Goal: Task Accomplishment & Management: Manage account settings

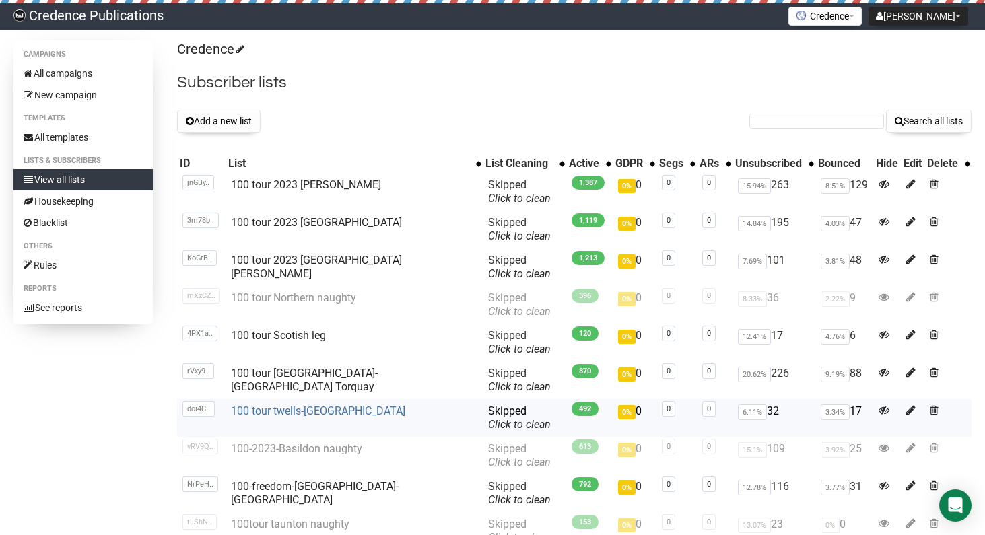
click at [317, 414] on link "100 tour twells-[GEOGRAPHIC_DATA]" at bounding box center [318, 411] width 174 height 13
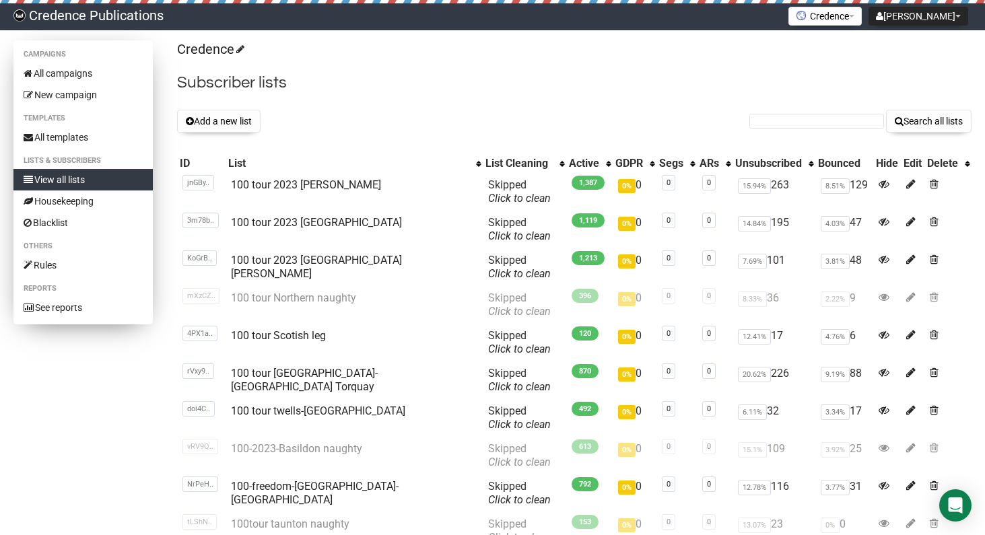
click at [67, 179] on link "View all lists" at bounding box center [82, 180] width 139 height 22
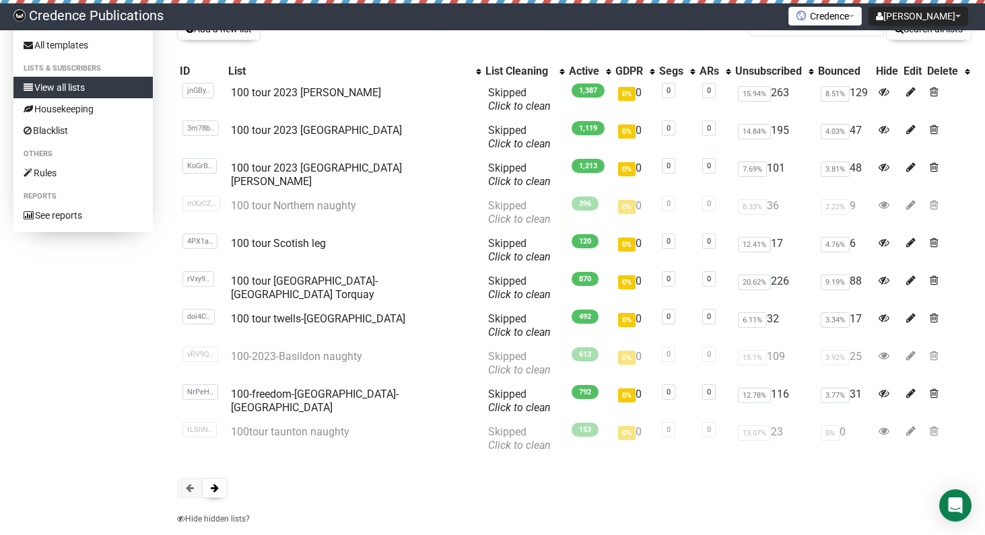
scroll to position [112, 0]
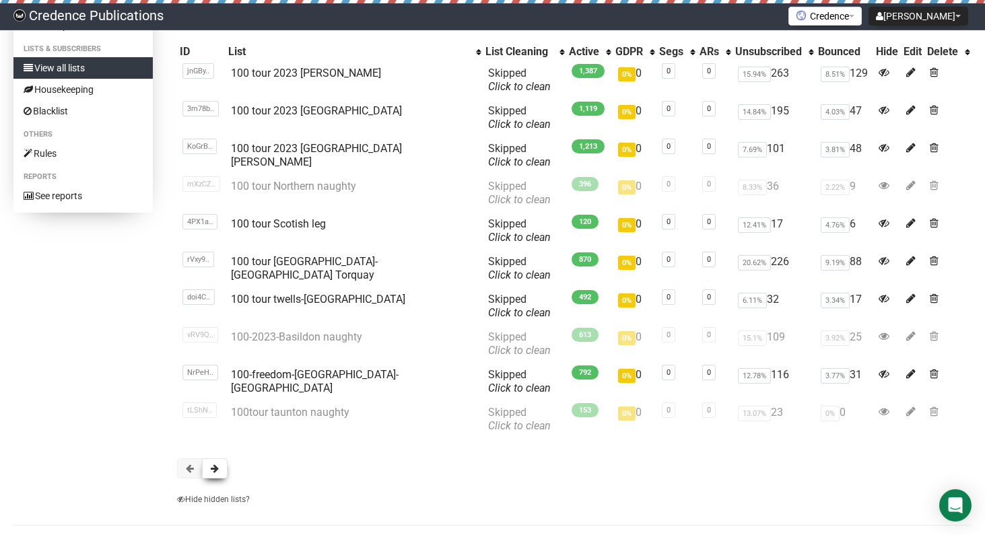
click at [213, 473] on span at bounding box center [215, 468] width 8 height 9
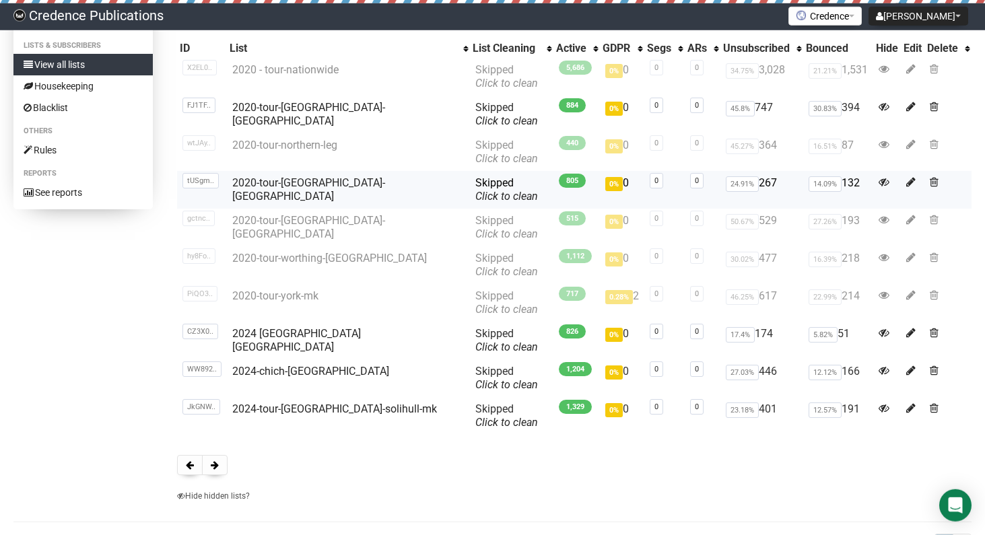
scroll to position [121, 0]
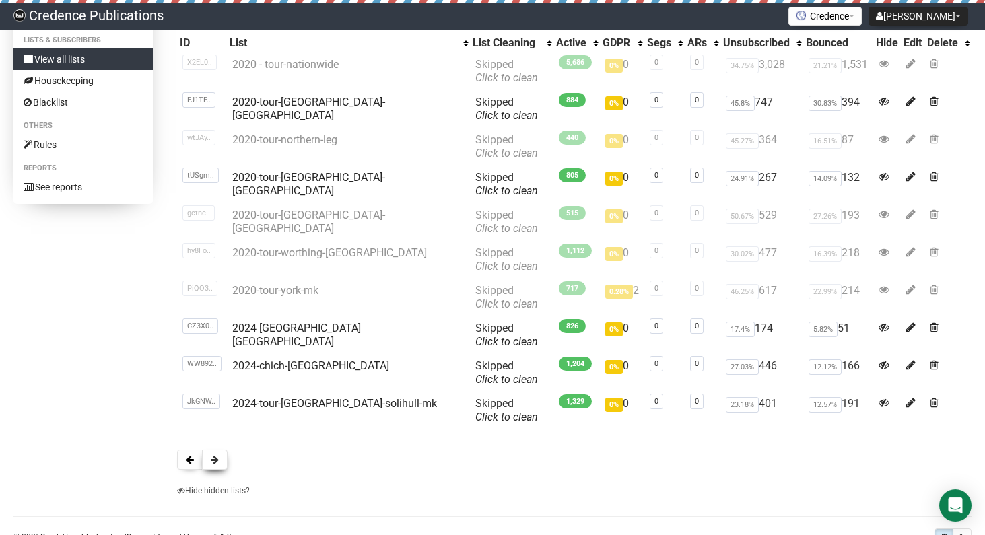
click at [218, 456] on span at bounding box center [215, 459] width 8 height 9
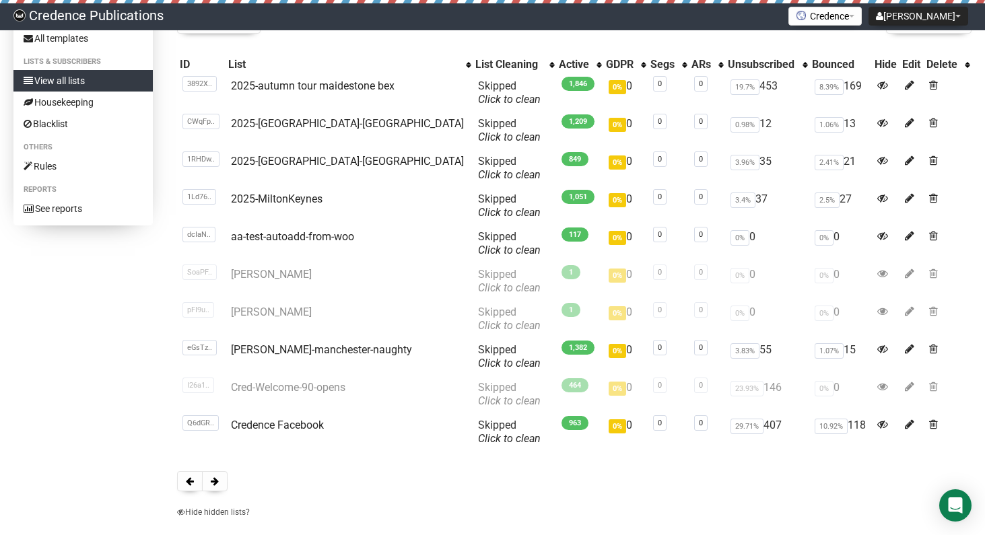
scroll to position [69, 0]
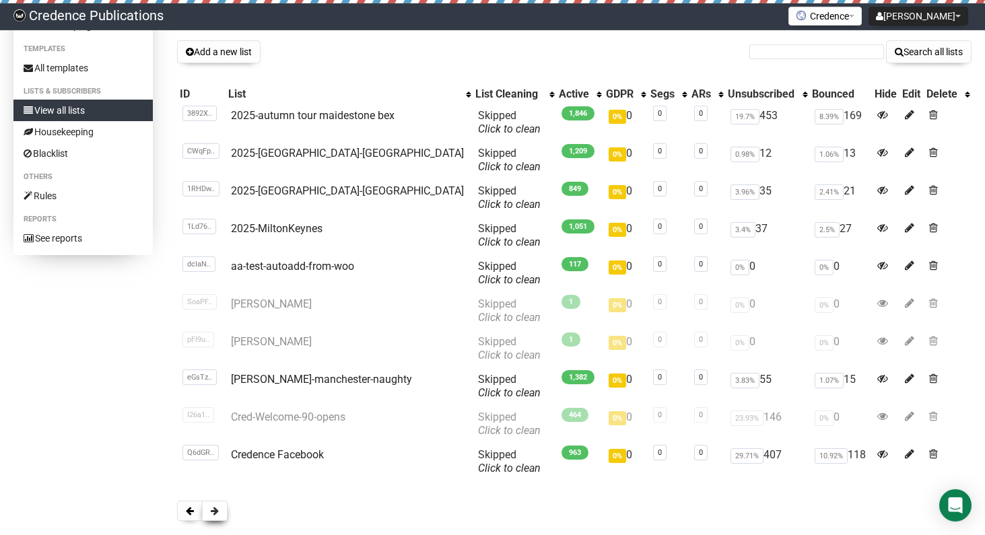
click at [215, 508] on span at bounding box center [215, 510] width 8 height 9
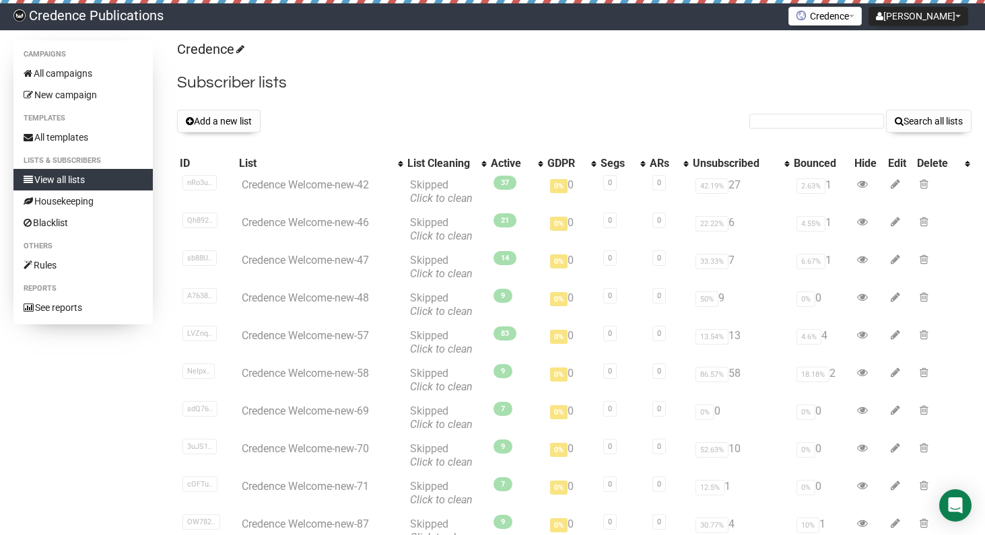
scroll to position [146, 0]
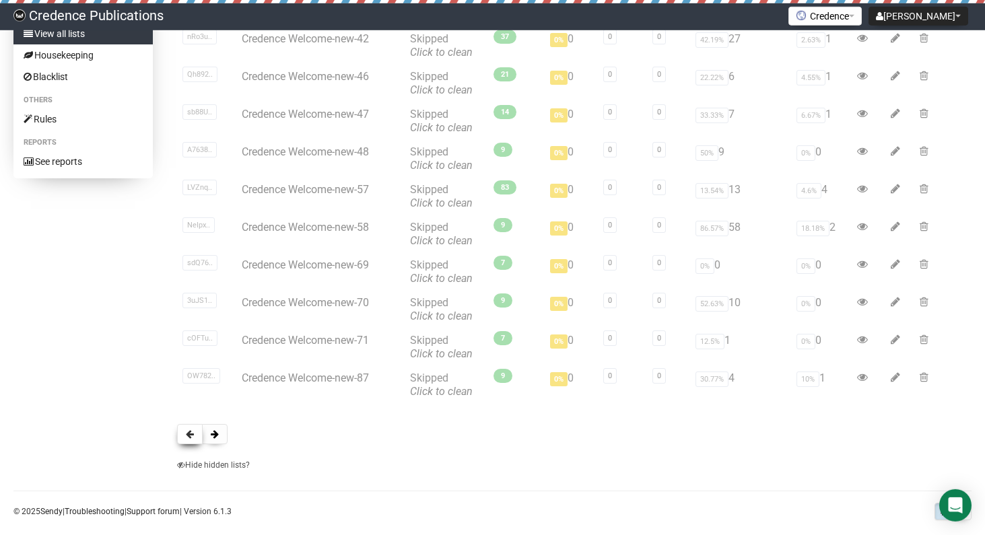
click at [185, 437] on button at bounding box center [190, 434] width 26 height 20
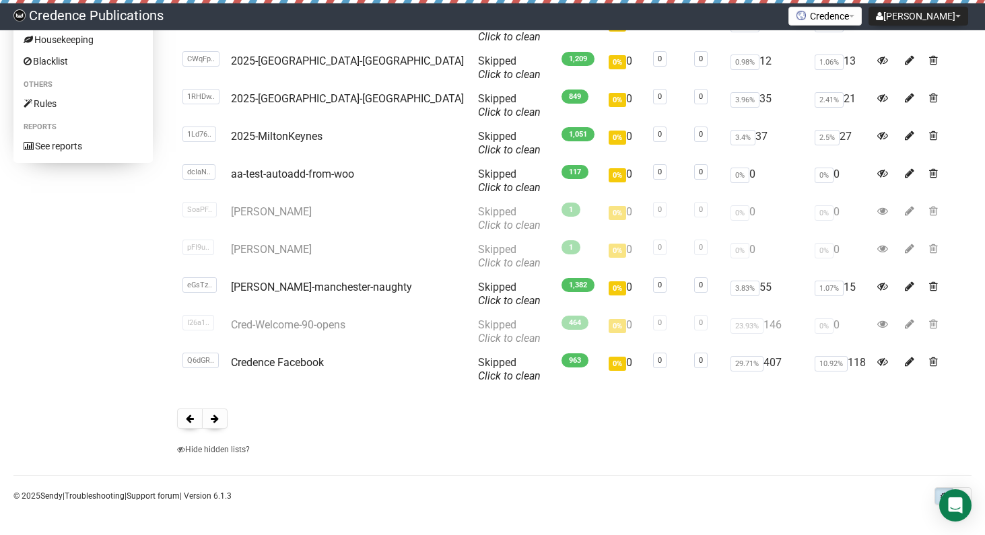
scroll to position [163, 0]
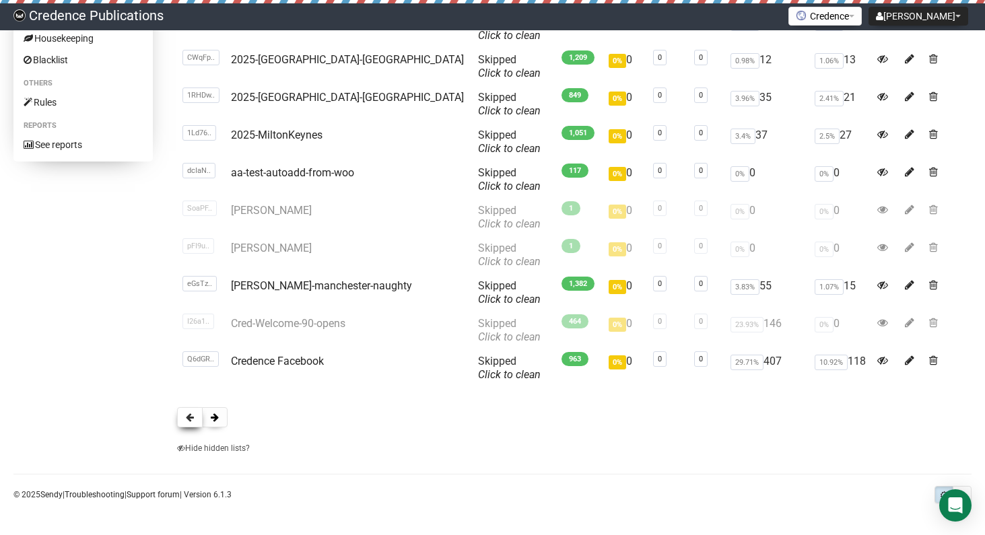
click at [191, 417] on span at bounding box center [190, 417] width 8 height 9
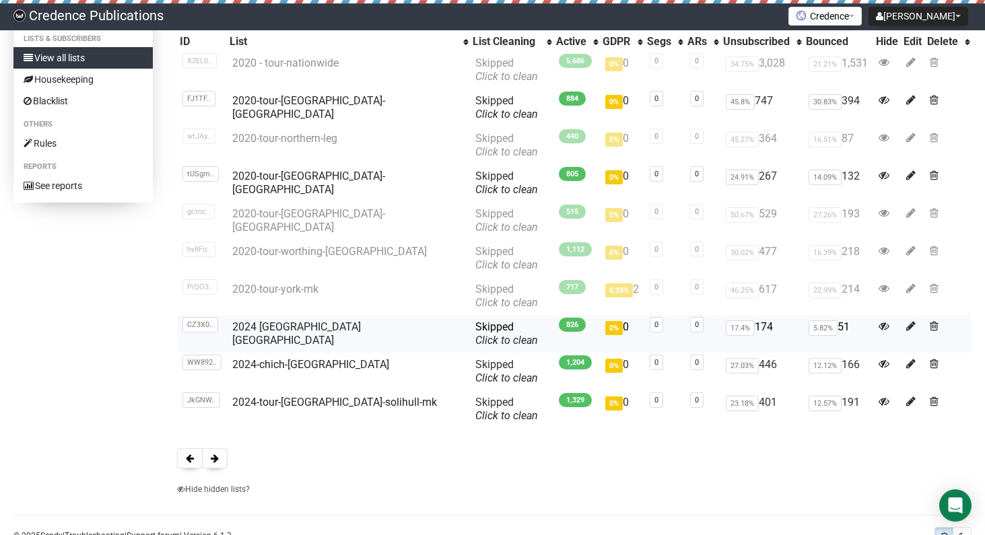
scroll to position [123, 0]
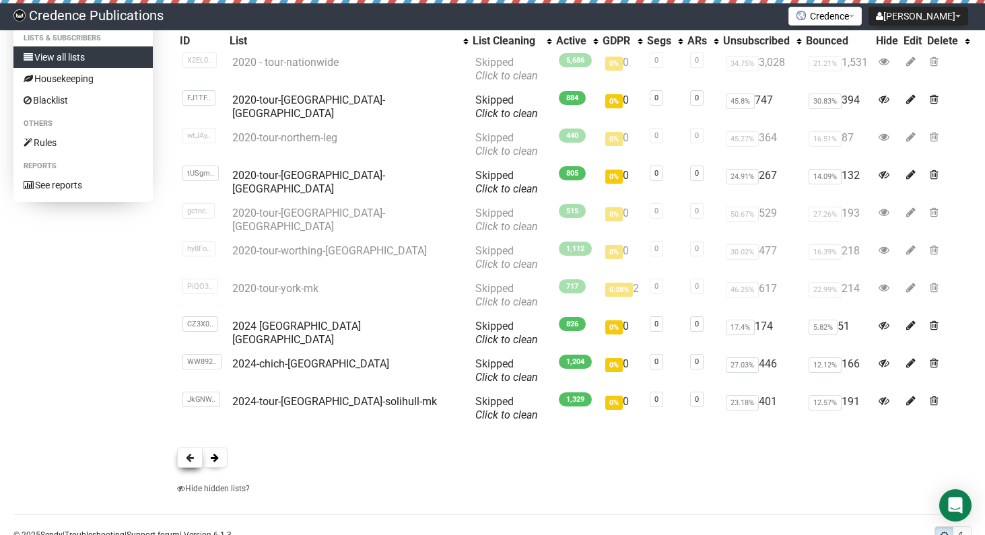
click at [187, 465] on button at bounding box center [190, 458] width 26 height 20
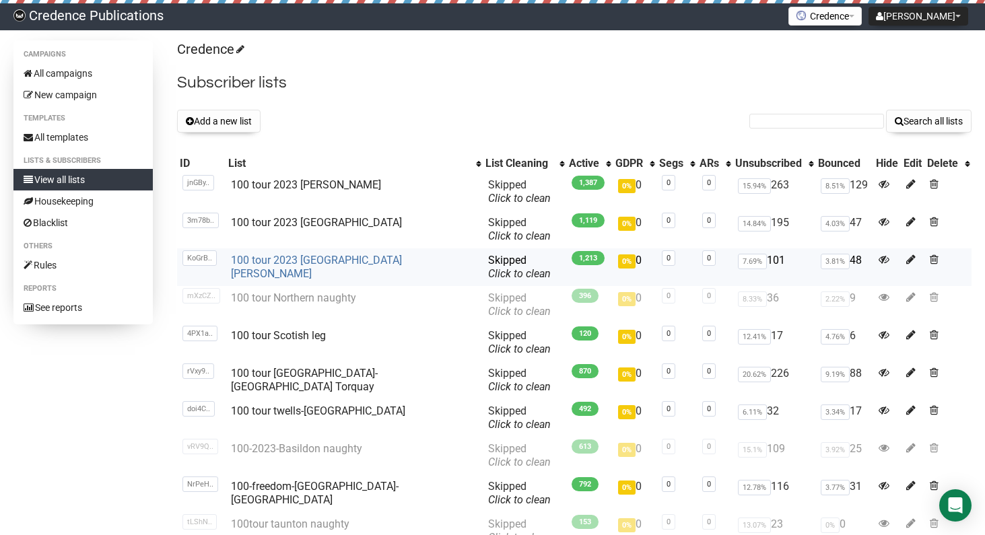
click at [313, 257] on link "100 tour 2023 [GEOGRAPHIC_DATA][PERSON_NAME]" at bounding box center [316, 267] width 171 height 26
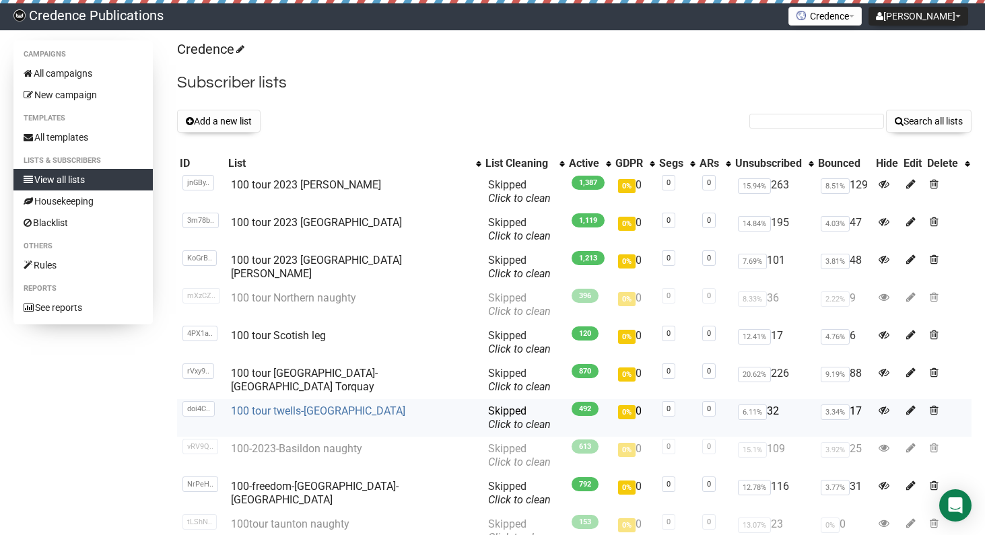
click at [270, 411] on link "100 tour twells-[GEOGRAPHIC_DATA]" at bounding box center [318, 411] width 174 height 13
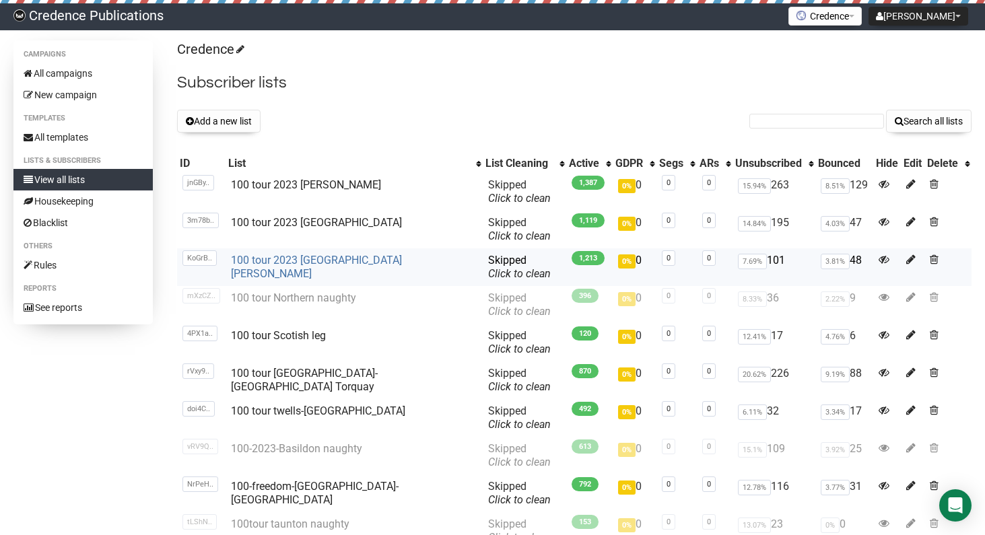
click at [309, 257] on link "100 tour 2023 [GEOGRAPHIC_DATA][PERSON_NAME]" at bounding box center [316, 267] width 171 height 26
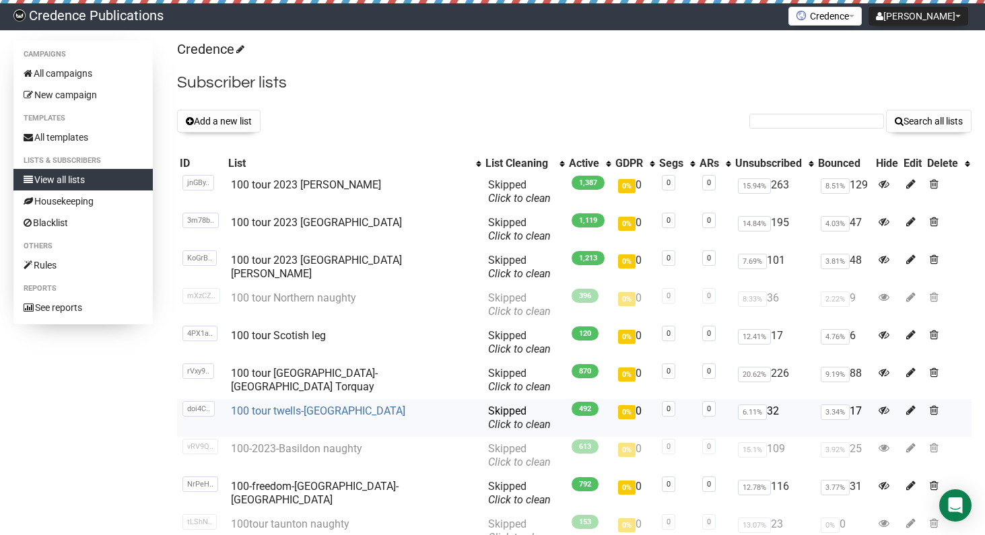
click at [304, 409] on link "100 tour twells-[GEOGRAPHIC_DATA]" at bounding box center [318, 411] width 174 height 13
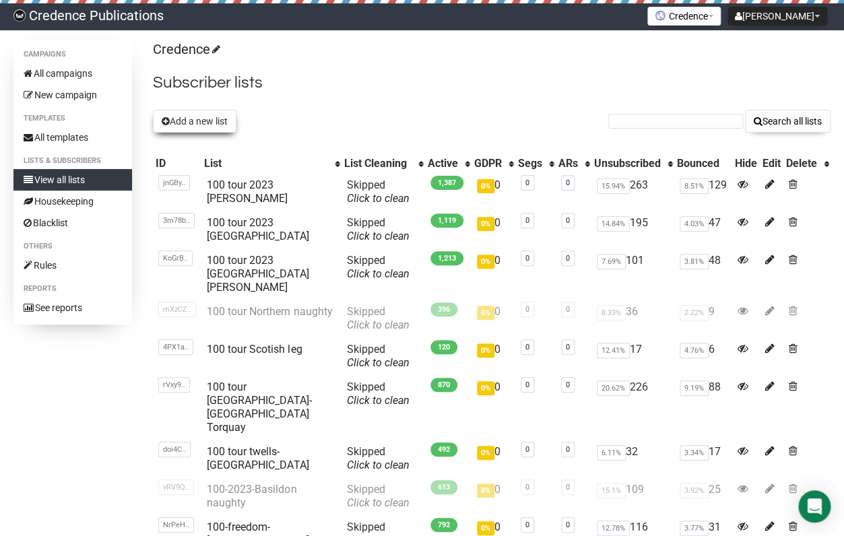
click at [191, 124] on button "Add a new list" at bounding box center [195, 121] width 84 height 23
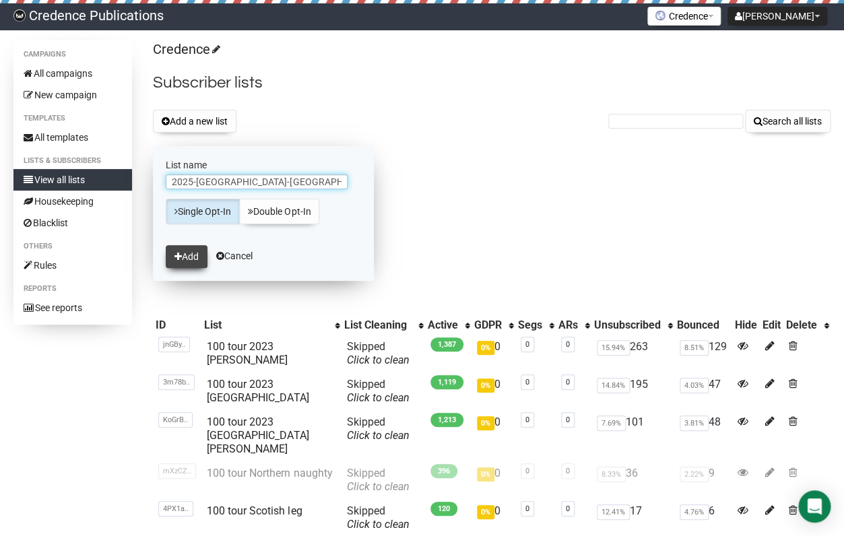
type input "2025-[GEOGRAPHIC_DATA]-[GEOGRAPHIC_DATA]"
click at [191, 255] on button "Add" at bounding box center [187, 256] width 42 height 23
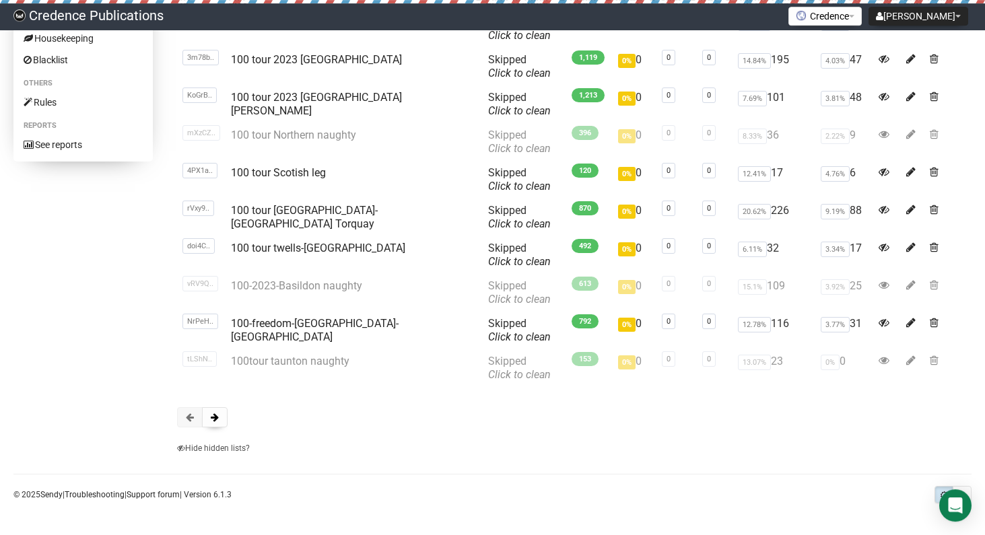
scroll to position [163, 0]
click at [216, 412] on button at bounding box center [215, 417] width 26 height 20
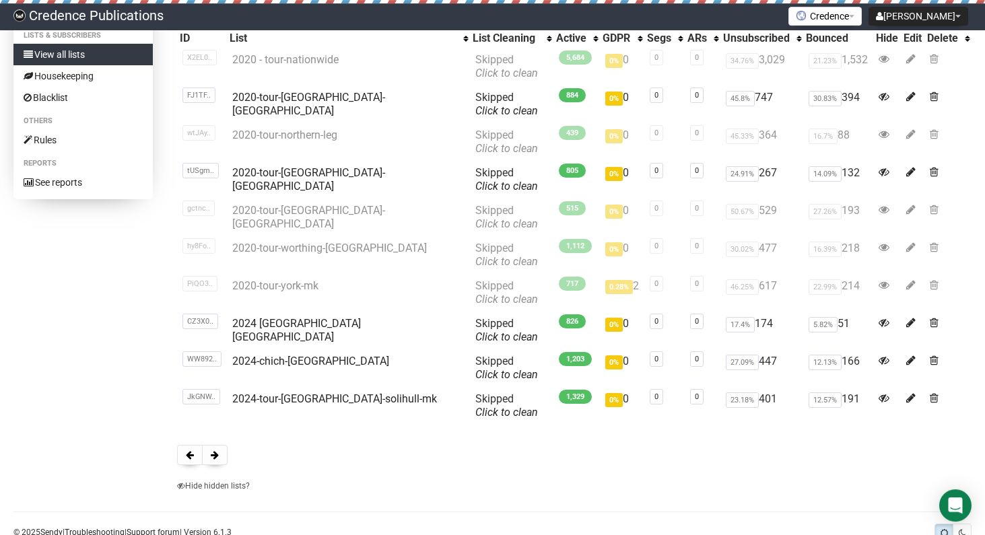
scroll to position [133, 0]
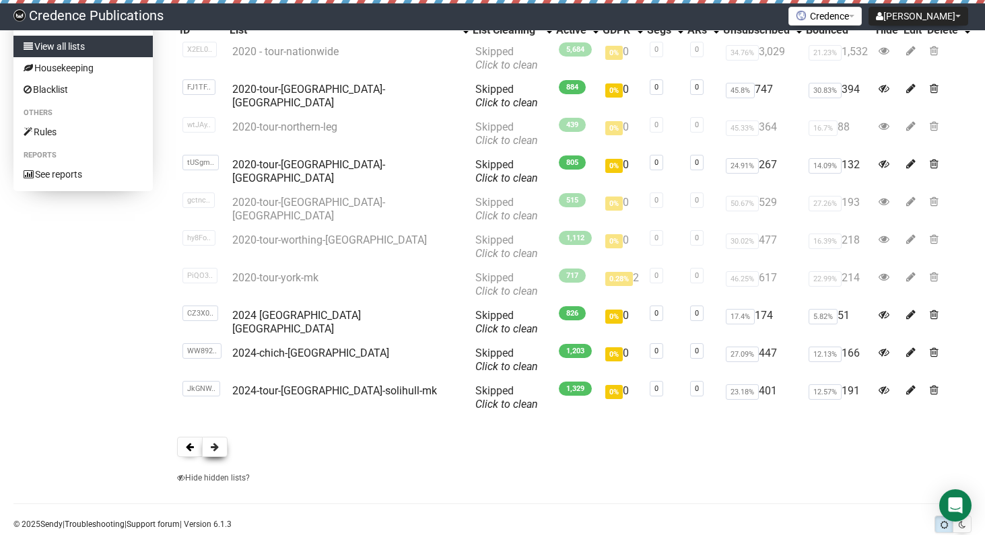
click at [211, 440] on button at bounding box center [215, 447] width 26 height 20
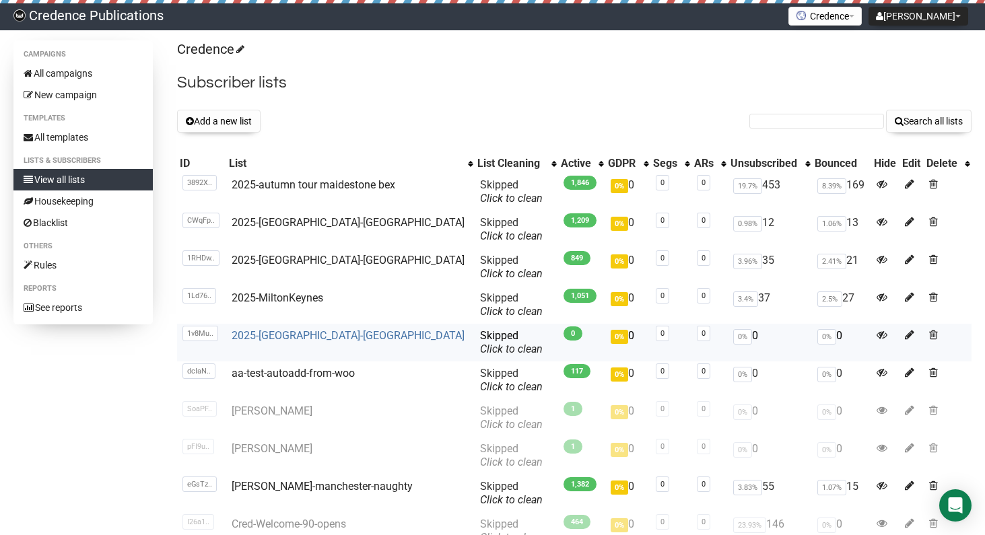
click at [273, 337] on link "2025-[GEOGRAPHIC_DATA]-[GEOGRAPHIC_DATA]" at bounding box center [348, 335] width 233 height 13
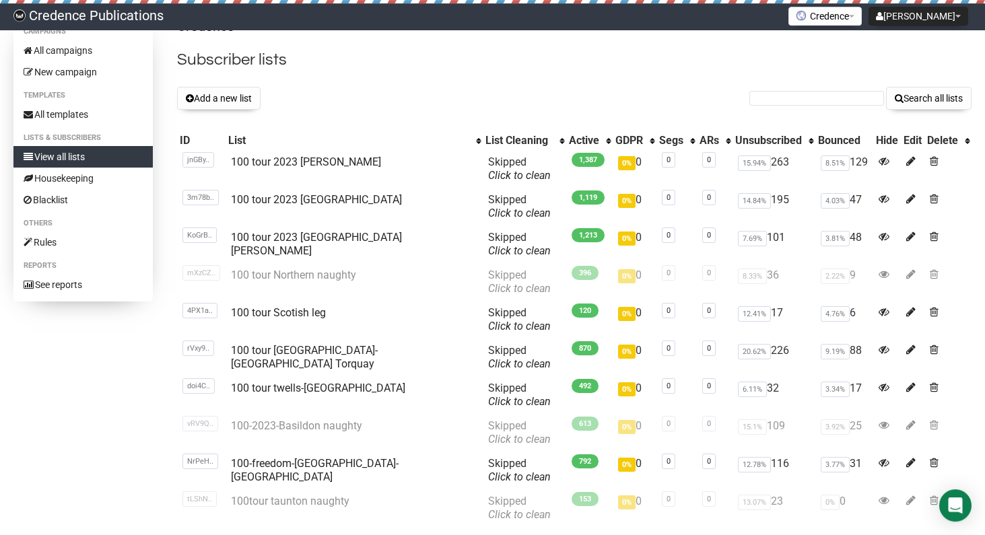
scroll to position [30, 0]
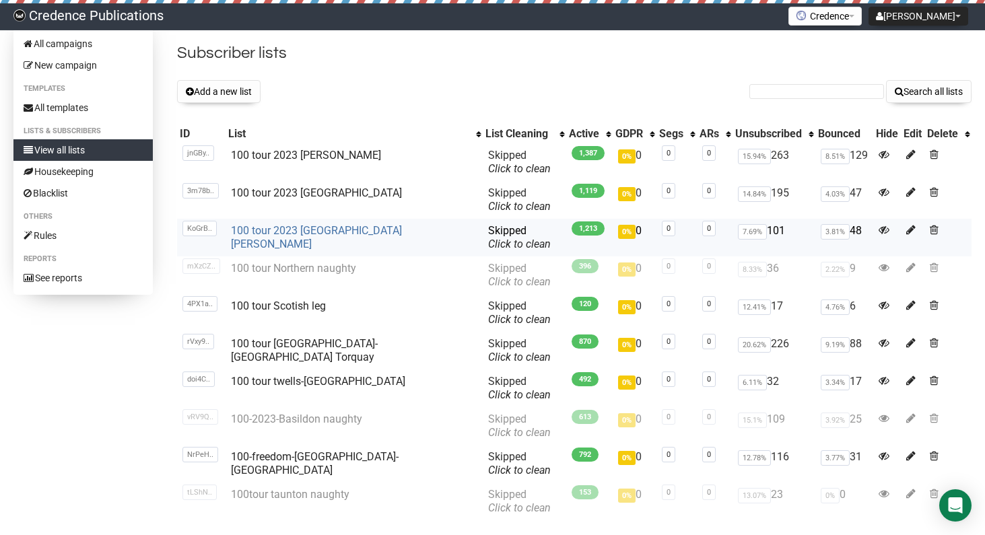
click at [312, 232] on link "100 tour 2023 Tunbridge Wells" at bounding box center [316, 237] width 171 height 26
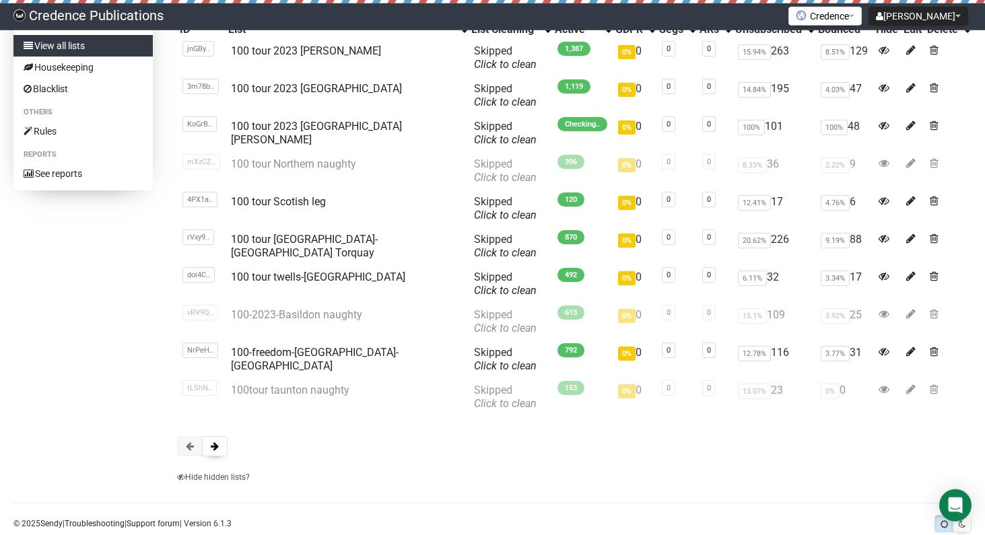
scroll to position [163, 0]
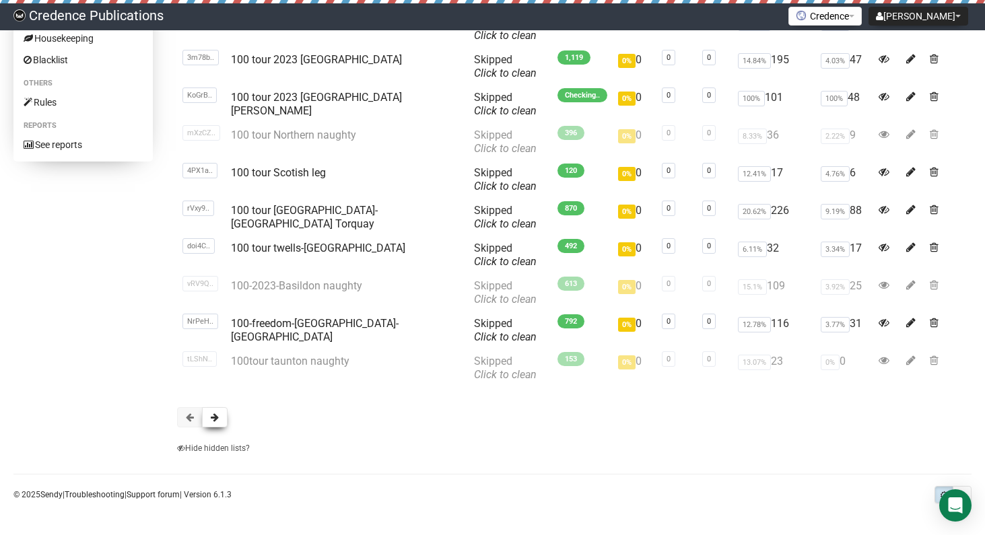
click at [214, 423] on button at bounding box center [215, 417] width 26 height 20
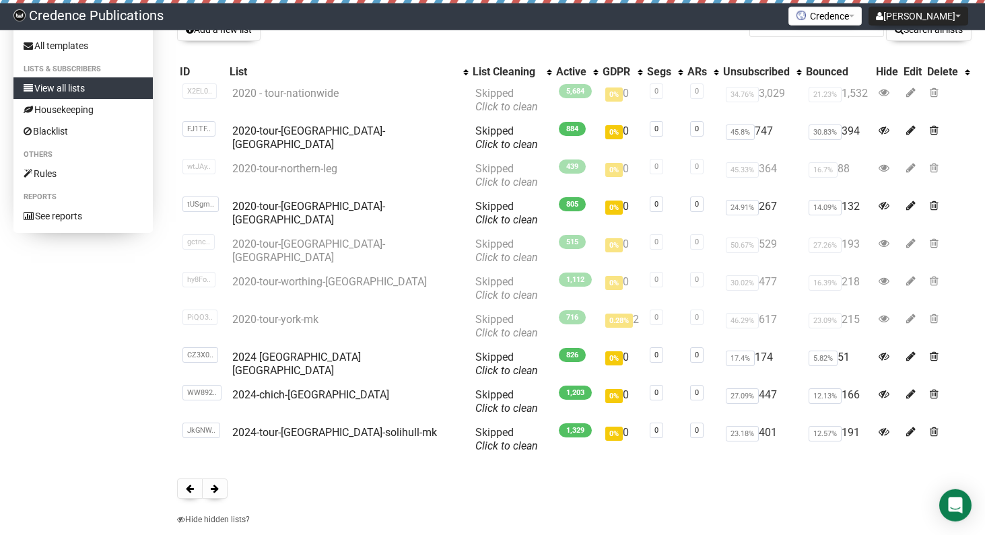
scroll to position [163, 0]
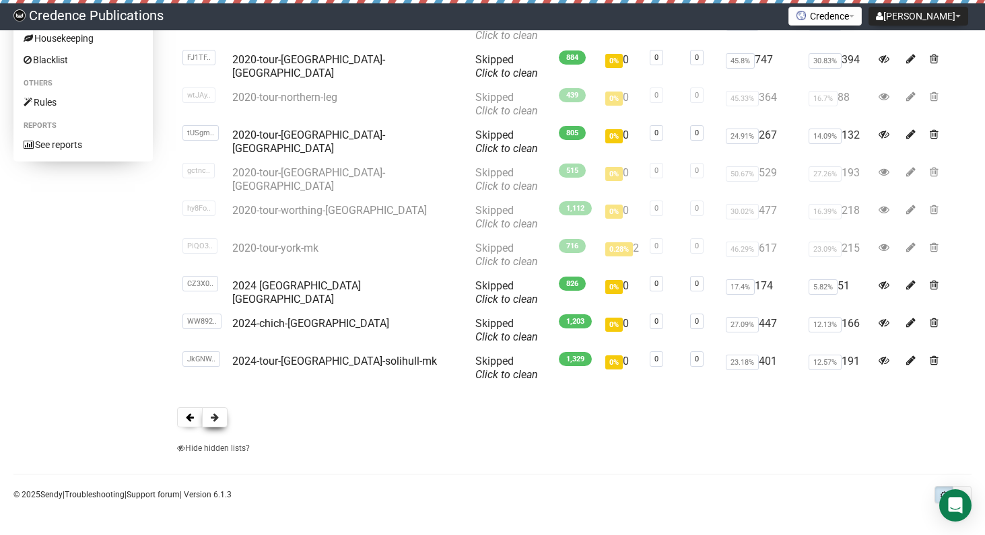
click at [210, 416] on button at bounding box center [215, 417] width 26 height 20
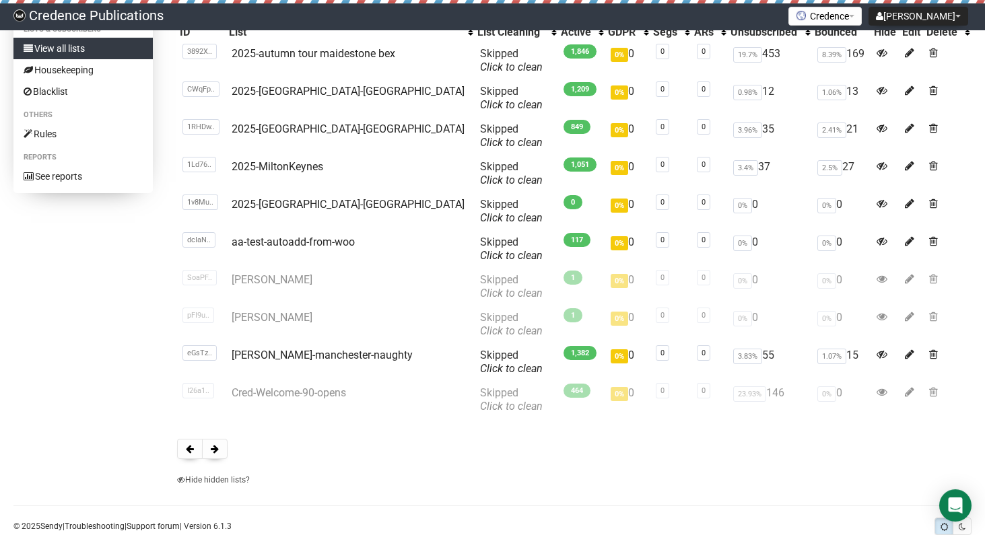
scroll to position [72, 0]
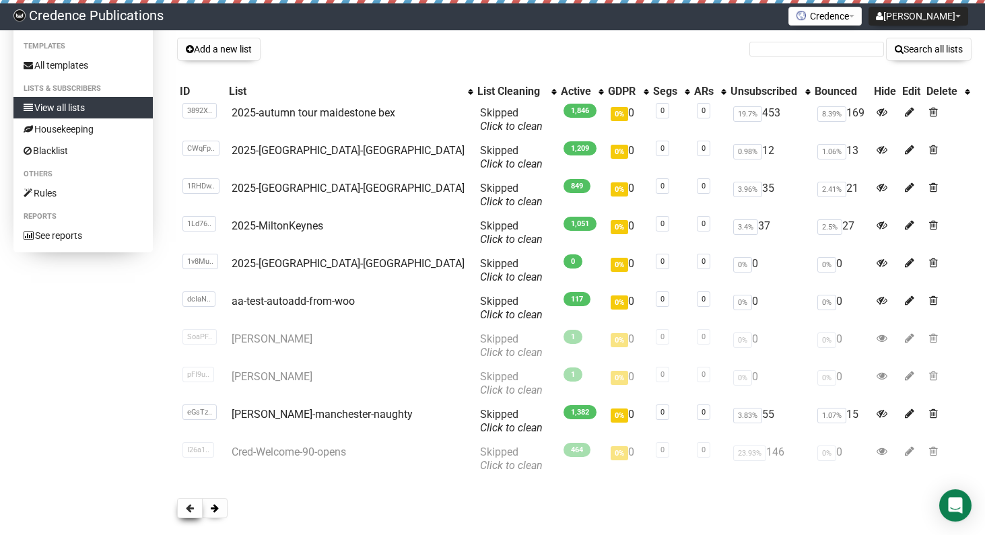
click at [191, 504] on span at bounding box center [190, 508] width 8 height 9
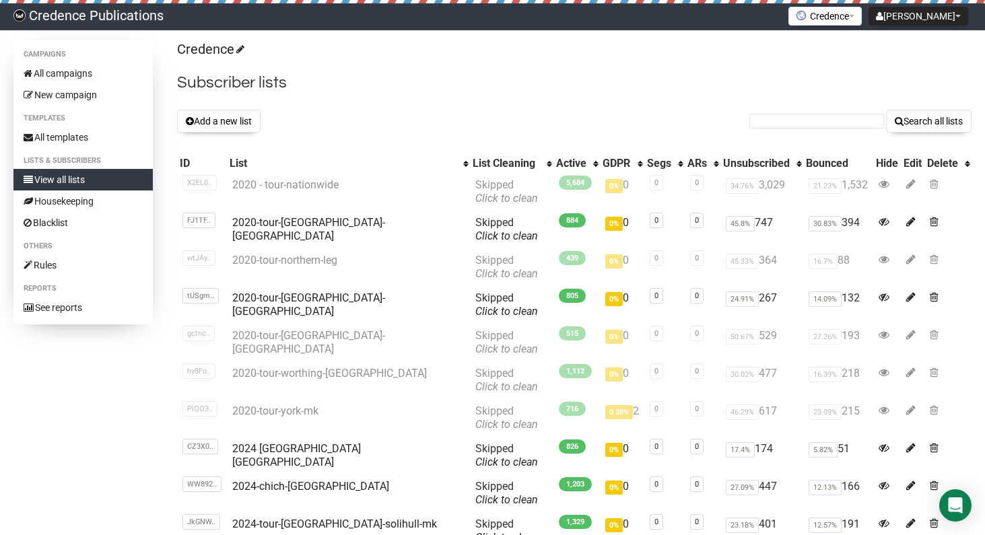
scroll to position [163, 0]
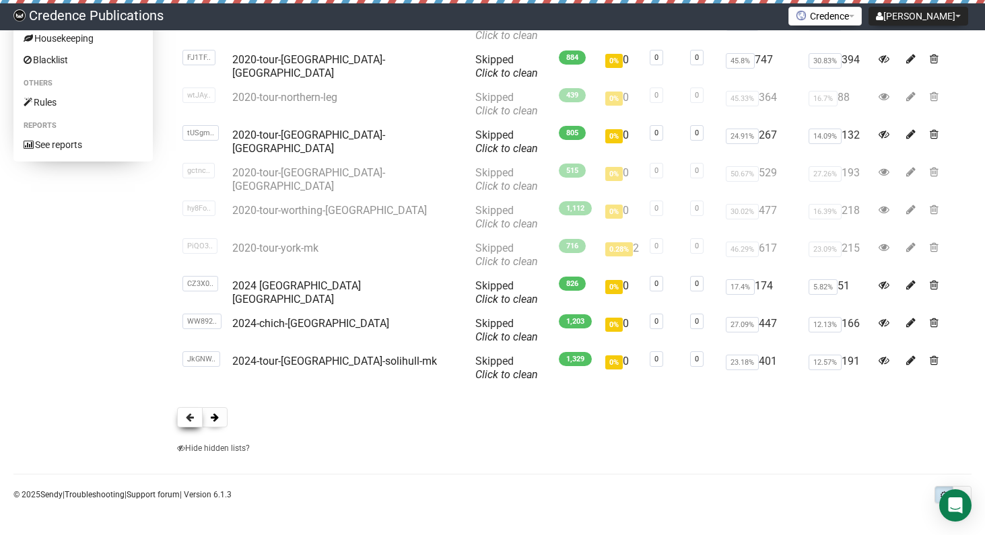
click at [186, 419] on button at bounding box center [190, 417] width 26 height 20
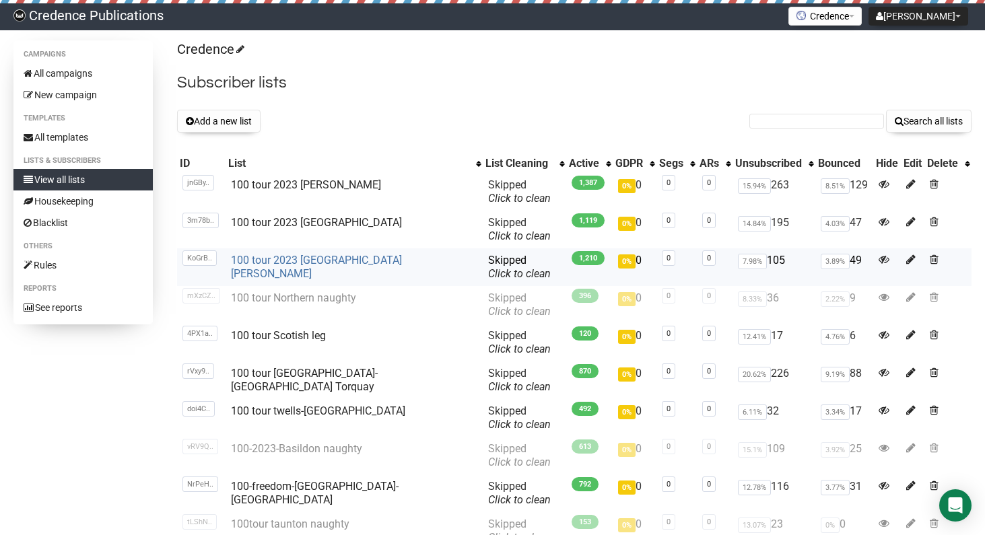
click at [265, 260] on link "100 tour 2023 [GEOGRAPHIC_DATA][PERSON_NAME]" at bounding box center [316, 267] width 171 height 26
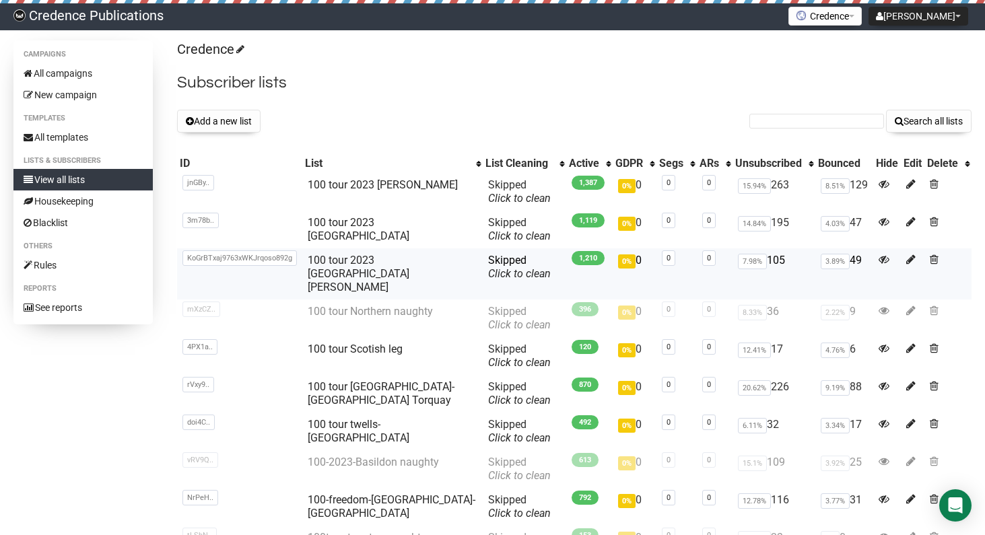
click at [193, 261] on span "KoGrBTxaj9763xWKJrqoso892g" at bounding box center [240, 258] width 114 height 15
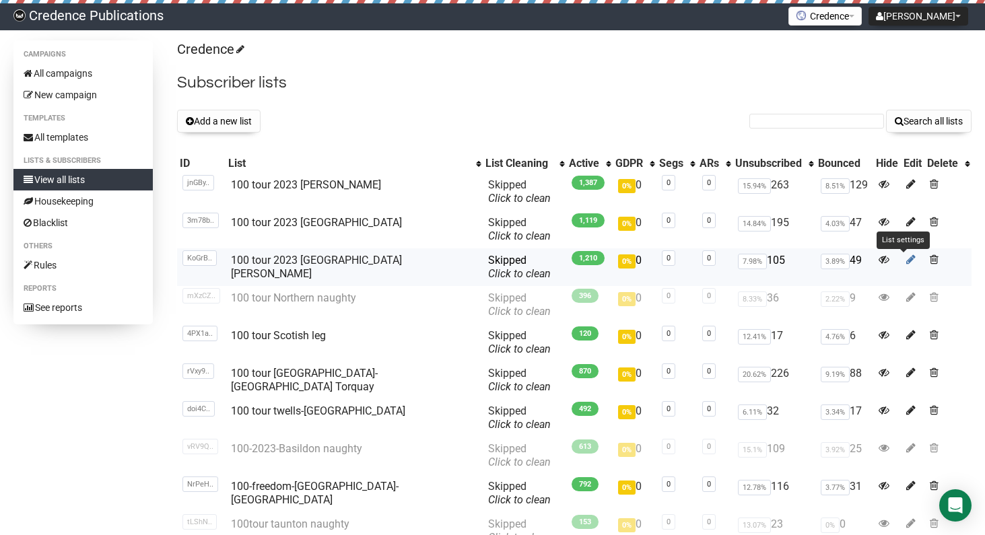
click at [906, 257] on icon at bounding box center [910, 259] width 9 height 11
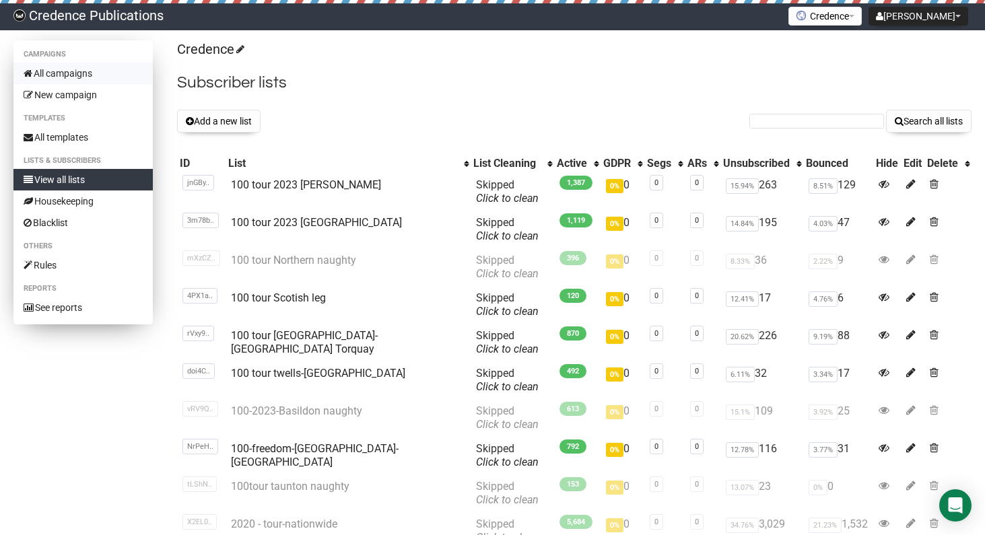
click at [54, 69] on link "All campaigns" at bounding box center [82, 74] width 139 height 22
